Goal: Communication & Community: Answer question/provide support

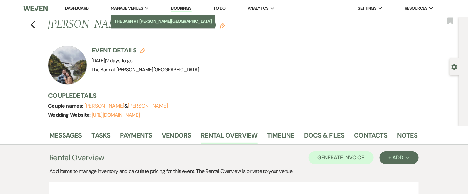
click at [132, 20] on li "The Barn at [PERSON_NAME][GEOGRAPHIC_DATA]" at bounding box center [163, 21] width 98 height 6
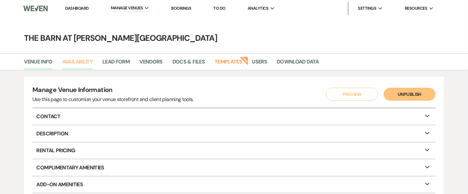
click at [84, 61] on link "Availability" at bounding box center [77, 64] width 30 height 12
select select "3"
select select "2026"
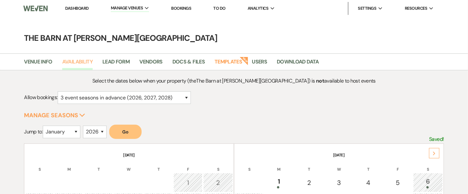
scroll to position [95, 0]
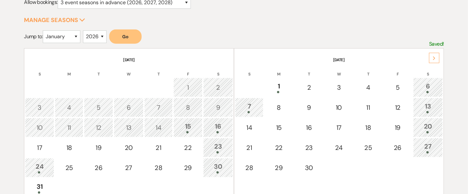
click at [432, 59] on icon "Next" at bounding box center [433, 58] width 3 height 4
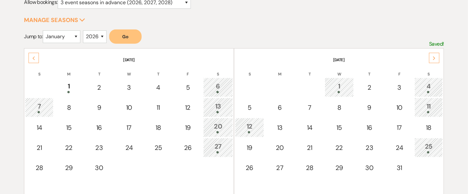
click at [432, 59] on icon "Next" at bounding box center [433, 58] width 3 height 4
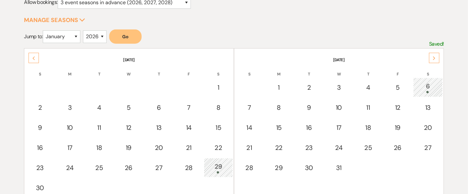
click at [432, 59] on icon "Next" at bounding box center [433, 58] width 3 height 4
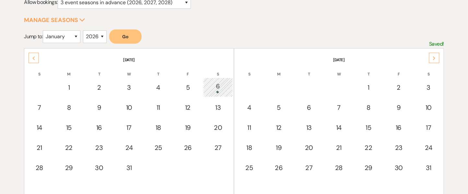
click at [432, 59] on icon "Next" at bounding box center [433, 58] width 3 height 4
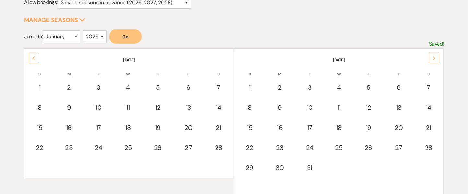
click at [432, 59] on icon "Next" at bounding box center [433, 58] width 3 height 4
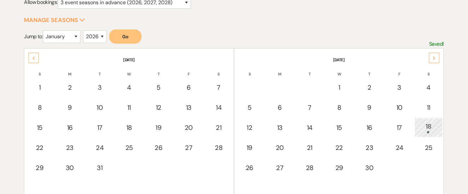
click at [432, 59] on icon "Next" at bounding box center [433, 58] width 3 height 4
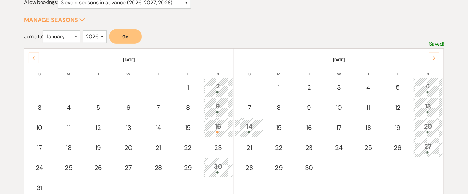
click at [432, 59] on icon "Next" at bounding box center [433, 58] width 3 height 4
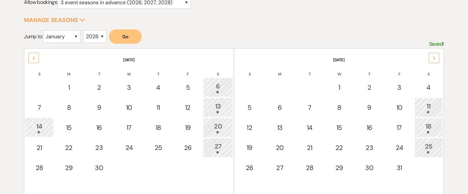
click at [432, 59] on icon "Next" at bounding box center [433, 58] width 3 height 4
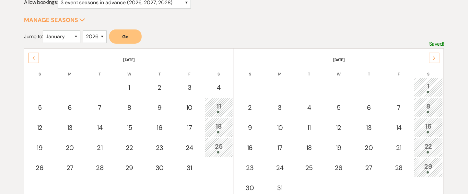
click at [432, 59] on icon "Next" at bounding box center [433, 58] width 3 height 4
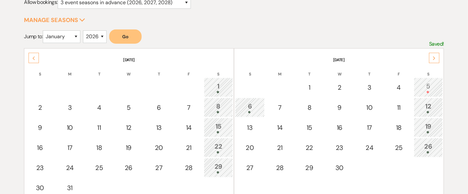
click at [428, 88] on div "5" at bounding box center [428, 87] width 22 height 12
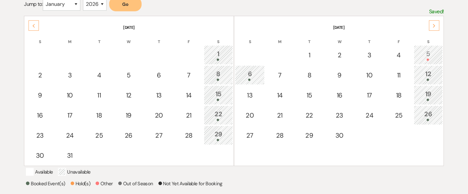
scroll to position [126, 0]
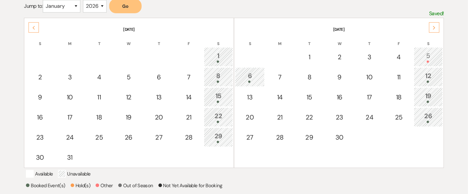
click at [30, 29] on div "Previous" at bounding box center [34, 27] width 10 height 10
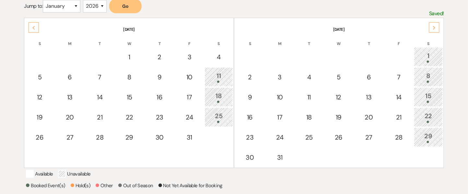
click at [30, 29] on div "Previous" at bounding box center [34, 27] width 10 height 10
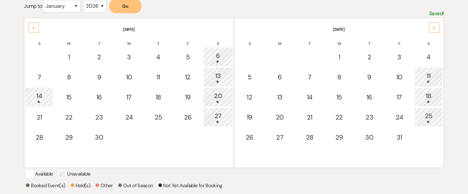
click at [30, 29] on div "Previous" at bounding box center [34, 27] width 10 height 10
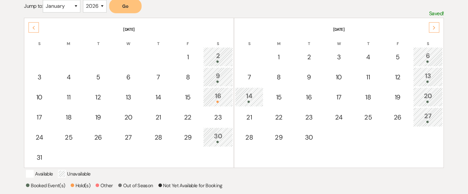
click at [215, 135] on div "30" at bounding box center [218, 137] width 23 height 12
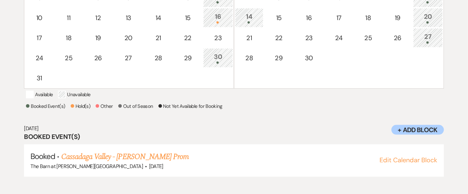
scroll to position [207, 0]
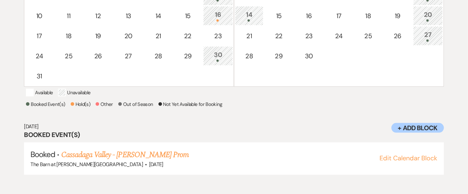
click at [224, 12] on div "16" at bounding box center [218, 16] width 23 height 12
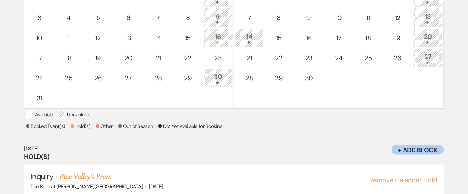
scroll to position [178, 0]
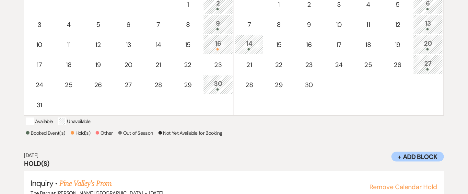
click at [214, 27] on div "9" at bounding box center [218, 24] width 23 height 12
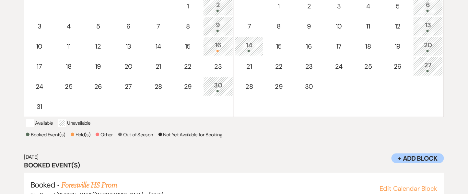
scroll to position [178, 0]
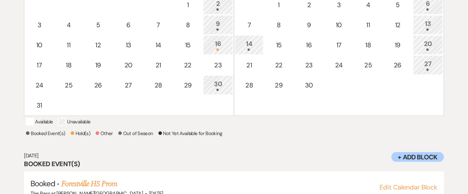
click at [226, 86] on div "30" at bounding box center [218, 85] width 23 height 12
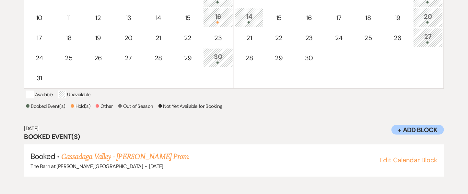
scroll to position [207, 0]
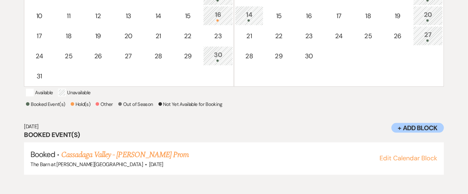
click at [216, 15] on div "16" at bounding box center [218, 16] width 23 height 12
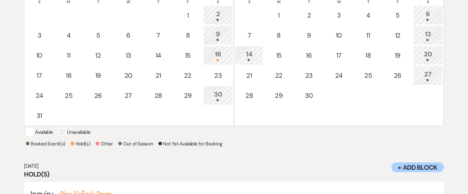
scroll to position [165, 0]
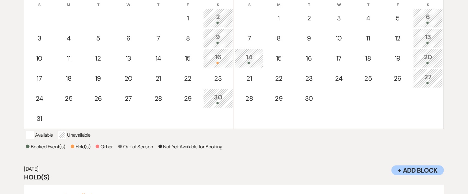
click at [218, 44] on td "9" at bounding box center [218, 38] width 30 height 19
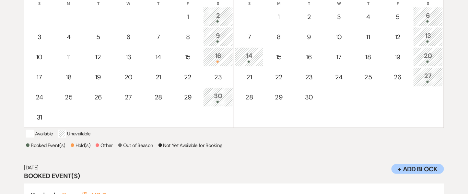
scroll to position [156, 0]
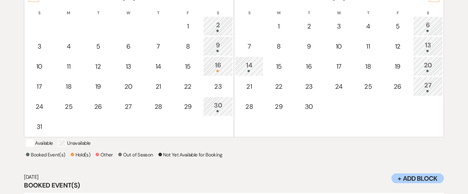
click at [218, 26] on div "2" at bounding box center [218, 26] width 23 height 12
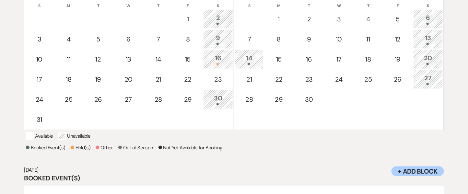
scroll to position [163, 0]
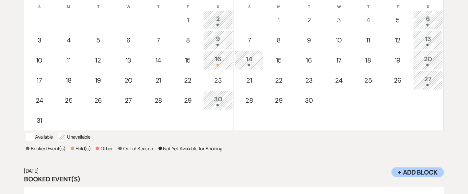
click at [429, 37] on div "13" at bounding box center [428, 40] width 23 height 12
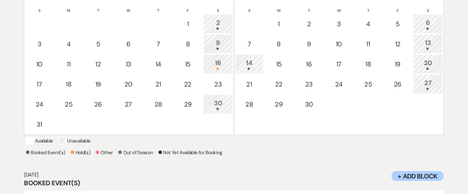
scroll to position [123, 0]
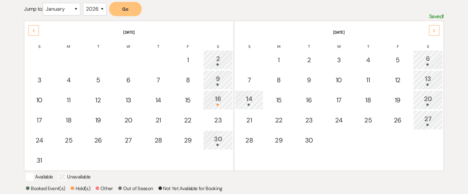
click at [219, 66] on td "2" at bounding box center [218, 59] width 30 height 19
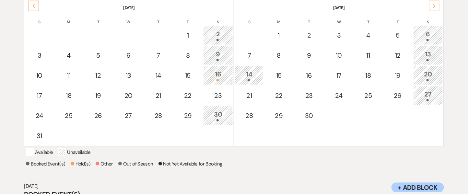
scroll to position [141, 0]
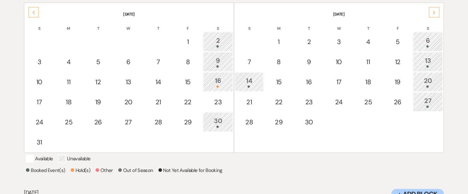
click at [224, 58] on div "9" at bounding box center [218, 62] width 23 height 12
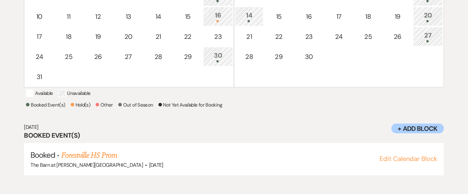
scroll to position [207, 0]
click at [218, 17] on div "16" at bounding box center [218, 16] width 23 height 12
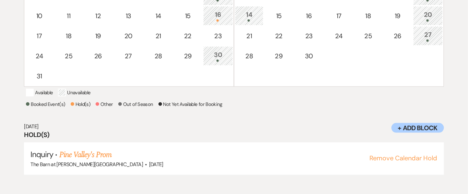
click at [217, 52] on div "30" at bounding box center [218, 56] width 23 height 12
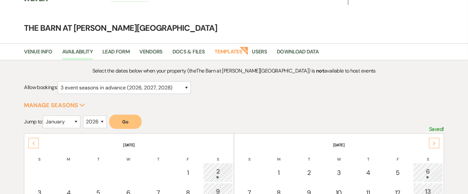
scroll to position [0, 0]
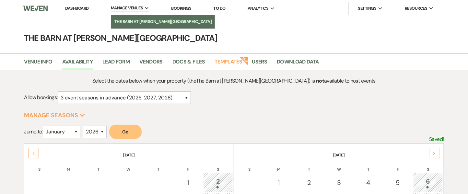
click at [120, 17] on link "The Barn at [PERSON_NAME][GEOGRAPHIC_DATA]" at bounding box center [163, 21] width 104 height 13
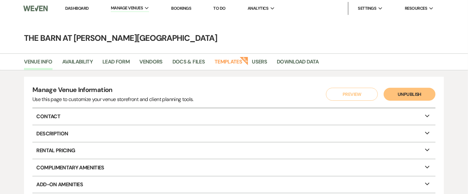
click at [76, 3] on li "Dashboard" at bounding box center [77, 8] width 30 height 13
click at [76, 9] on link "Dashboard" at bounding box center [76, 9] width 23 height 6
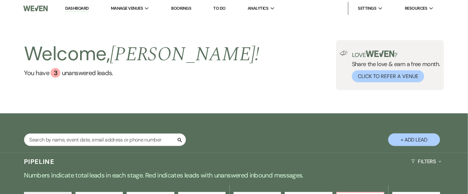
scroll to position [169, 0]
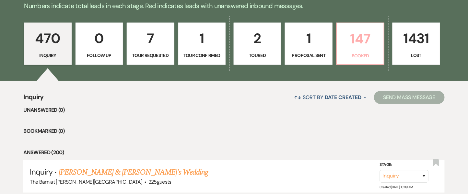
click at [373, 39] on p "147" at bounding box center [360, 39] width 39 height 22
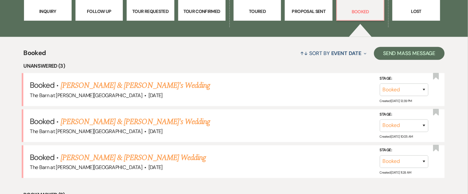
scroll to position [231, 0]
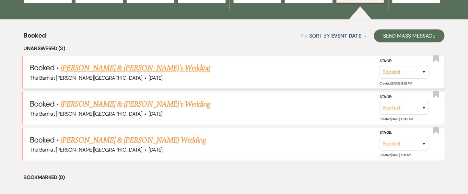
click at [154, 61] on li "Booked · [PERSON_NAME] & [PERSON_NAME]'s Wedding The Barn at [PERSON_NAME][GEOG…" at bounding box center [233, 72] width 421 height 33
click at [154, 65] on link "[PERSON_NAME] & [PERSON_NAME]'s Wedding" at bounding box center [136, 68] width 150 height 12
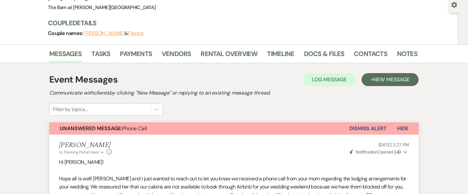
scroll to position [10, 0]
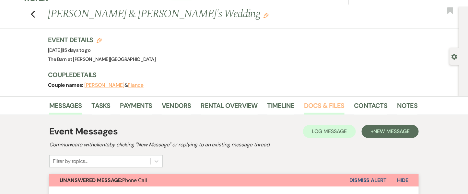
click at [312, 106] on link "Docs & Files" at bounding box center [324, 107] width 40 height 14
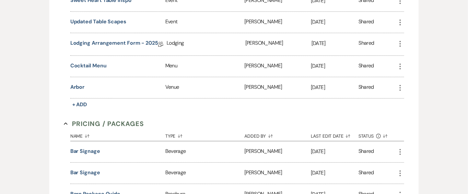
scroll to position [612, 0]
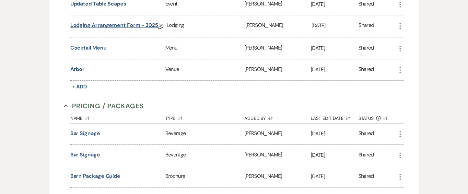
click at [132, 26] on link "Lodging Arrangement Form - 2025" at bounding box center [114, 26] width 88 height 10
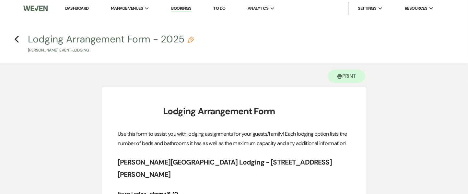
click at [79, 12] on li "Dashboard" at bounding box center [77, 8] width 30 height 13
click at [78, 8] on link "Dashboard" at bounding box center [76, 9] width 23 height 6
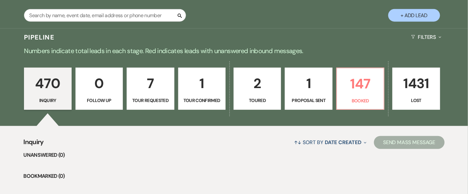
scroll to position [135, 0]
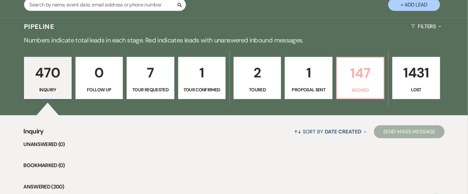
click at [351, 82] on p "147" at bounding box center [360, 73] width 39 height 22
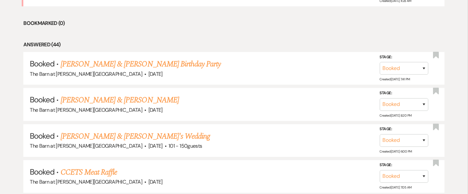
scroll to position [391, 0]
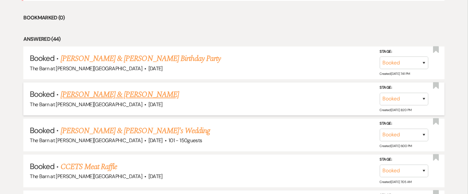
click at [156, 98] on link "[PERSON_NAME] & [PERSON_NAME]" at bounding box center [120, 95] width 118 height 12
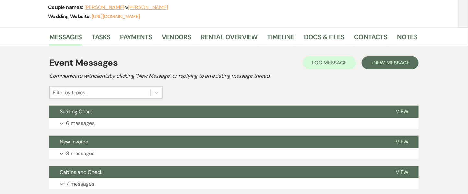
scroll to position [106, 0]
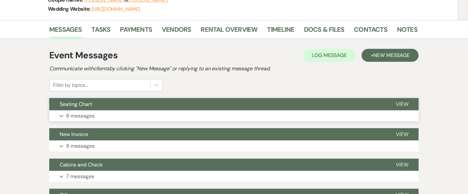
click at [80, 112] on p "6 messages" at bounding box center [80, 116] width 29 height 8
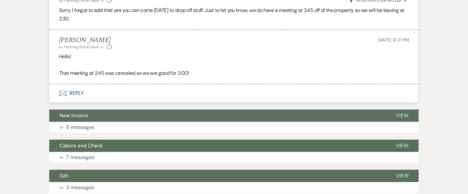
scroll to position [593, 0]
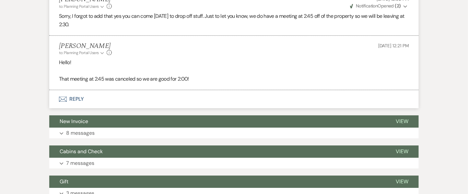
click at [74, 98] on button "Envelope Reply" at bounding box center [233, 99] width 369 height 18
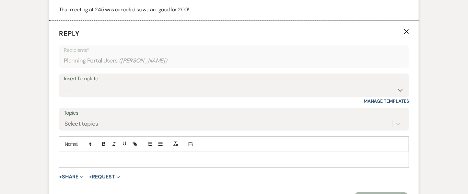
scroll to position [681, 0]
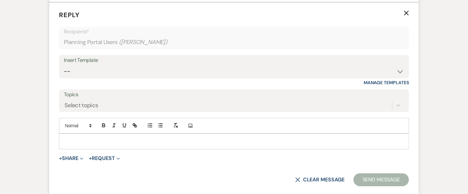
click at [106, 141] on p at bounding box center [234, 141] width 340 height 7
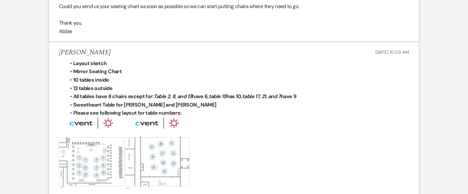
scroll to position [0, 0]
